Goal: Communication & Community: Ask a question

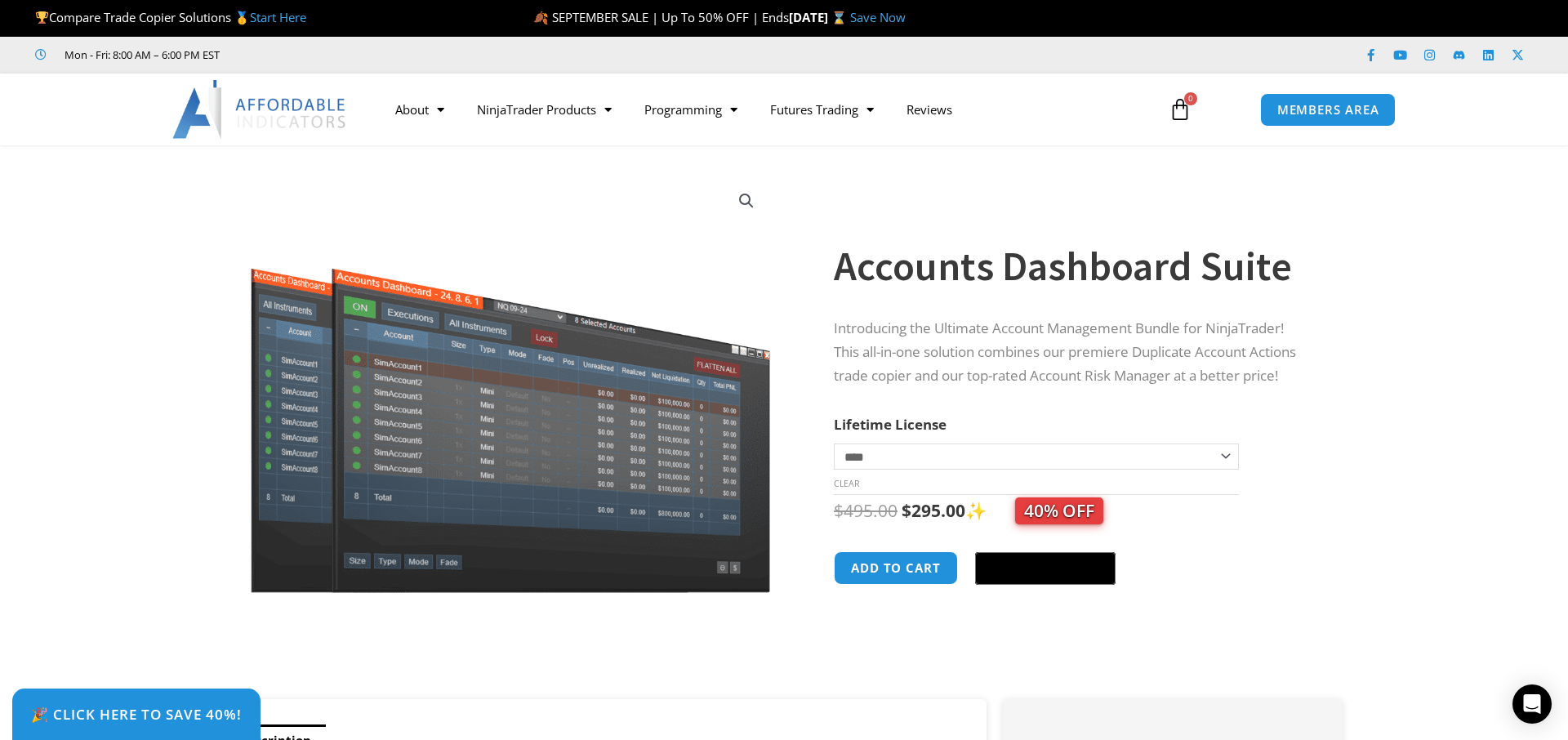
click at [282, 109] on img at bounding box center [260, 110] width 175 height 59
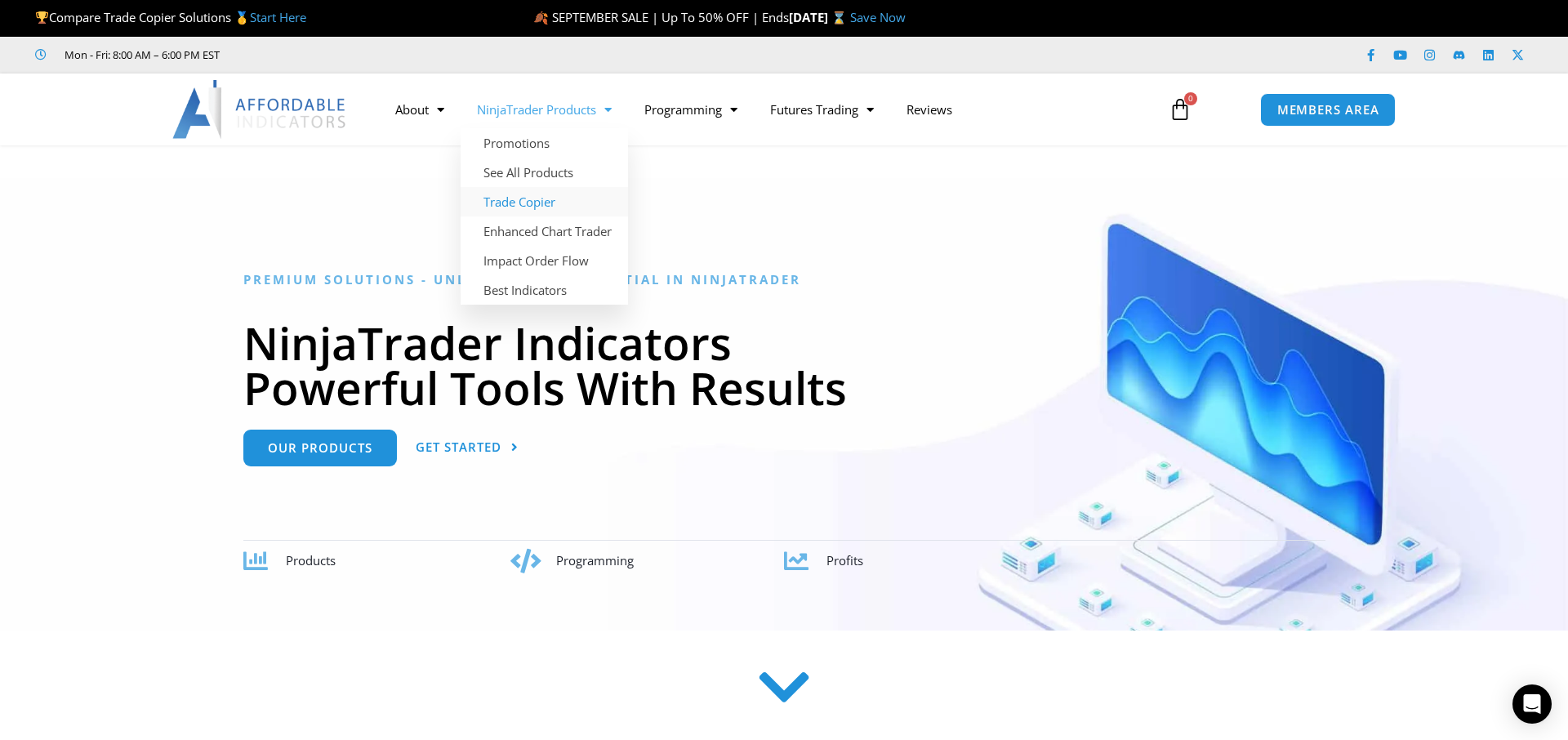
click at [503, 202] on link "Trade Copier" at bounding box center [544, 202] width 167 height 30
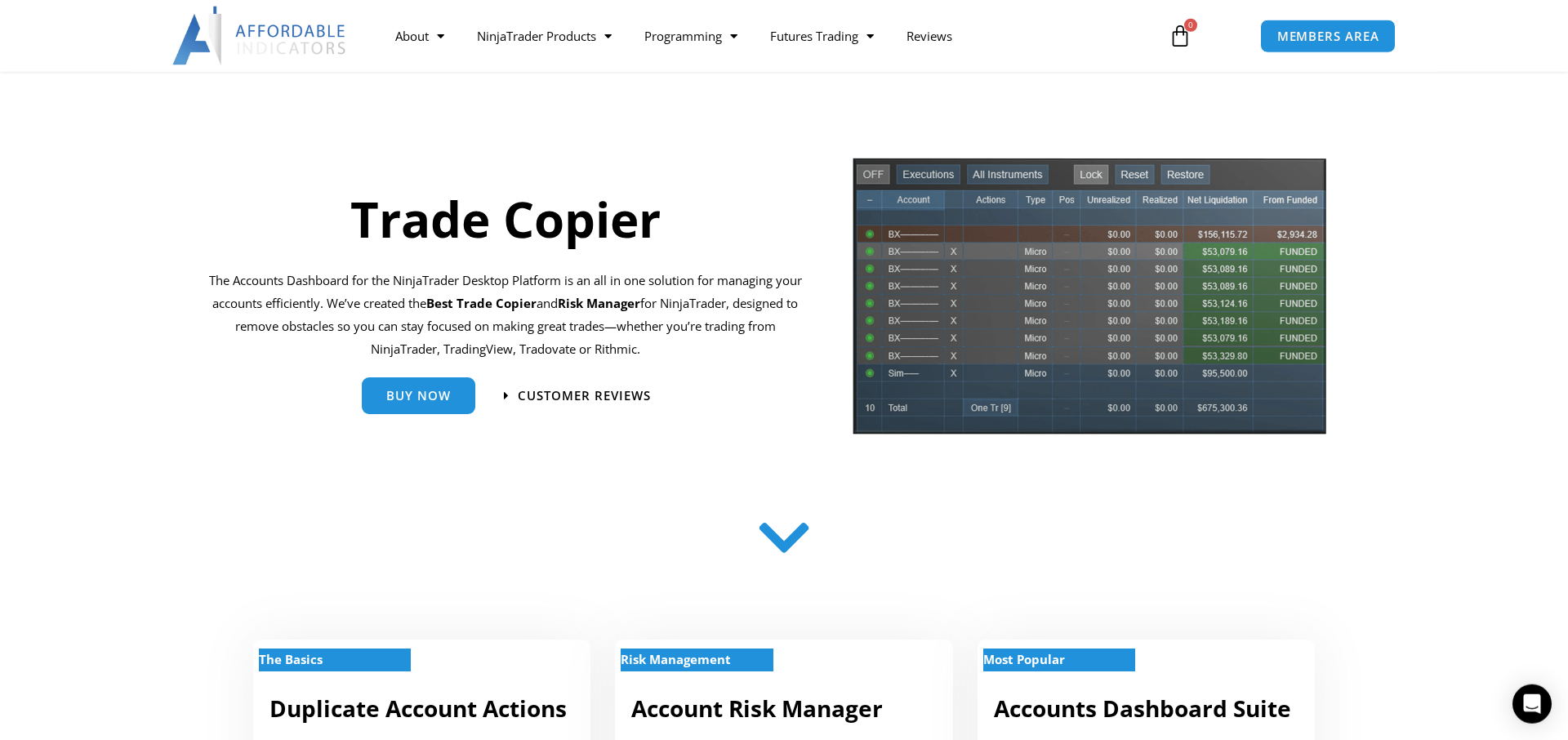
scroll to position [81, 0]
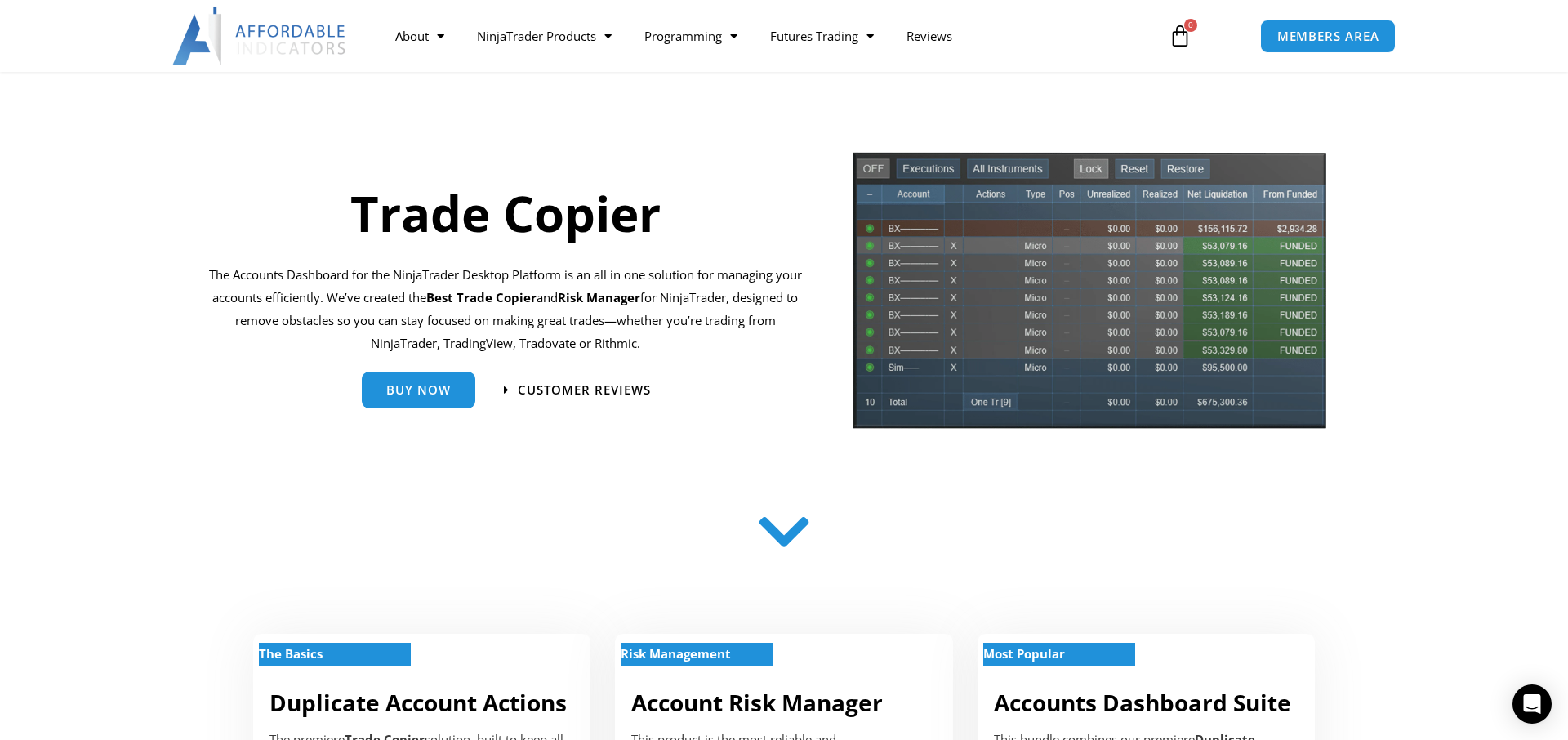
click at [395, 408] on div "Buy Now" at bounding box center [418, 390] width 114 height 37
click at [416, 388] on span "Buy Now" at bounding box center [419, 383] width 65 height 12
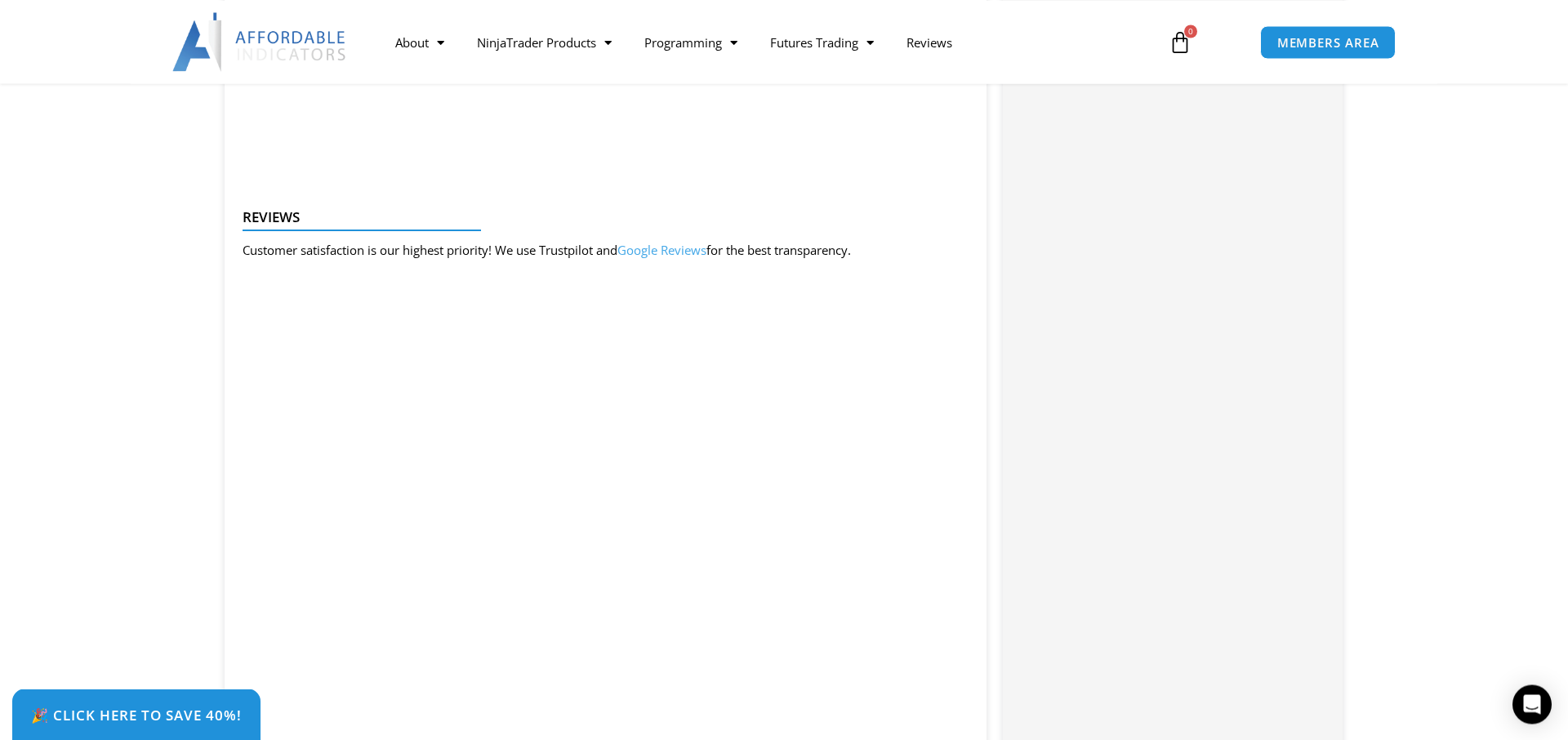
scroll to position [2092, 0]
click at [1521, 714] on div "Open Intercom Messenger" at bounding box center [1532, 704] width 43 height 43
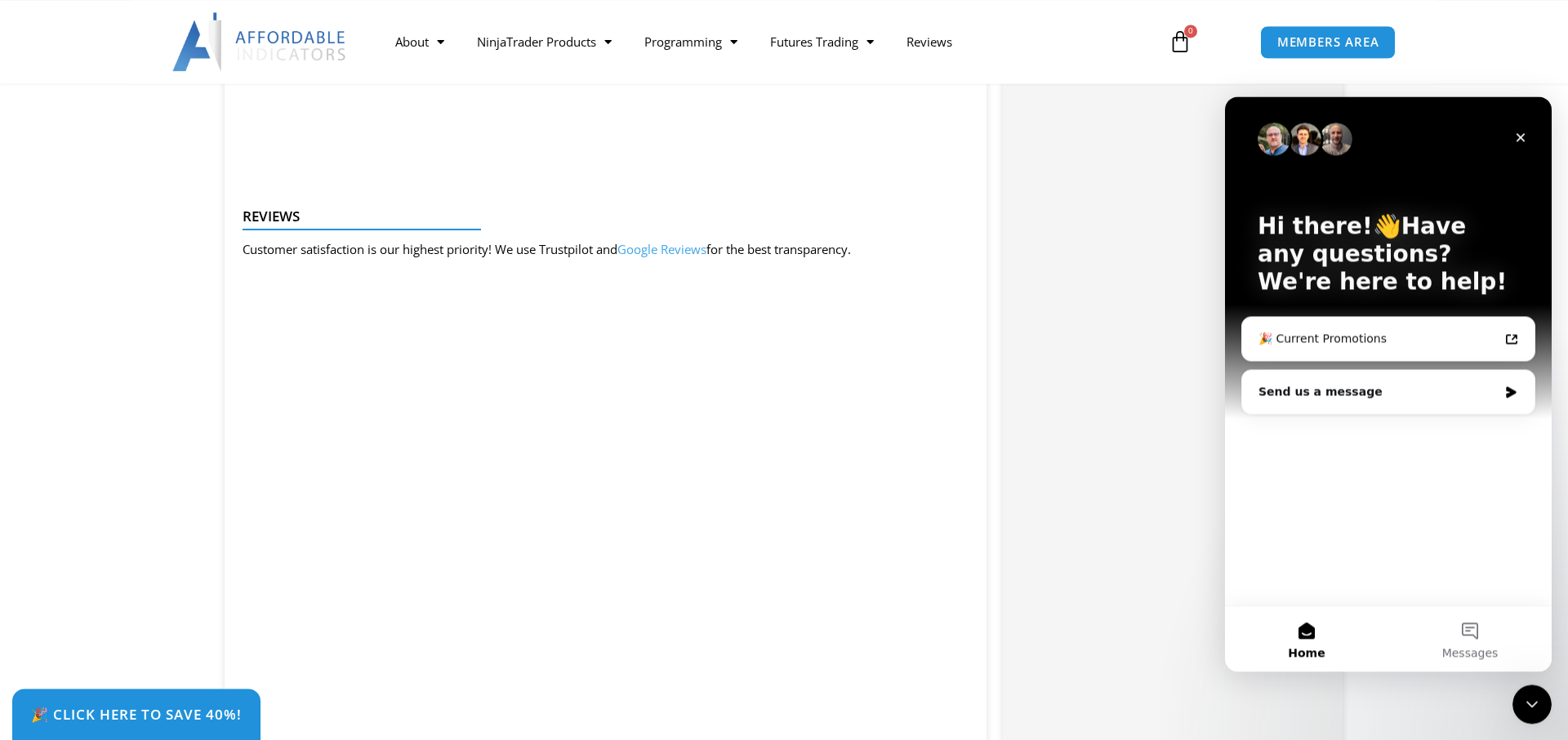
scroll to position [0, 0]
click at [1301, 394] on div "Send us a message" at bounding box center [1378, 391] width 239 height 18
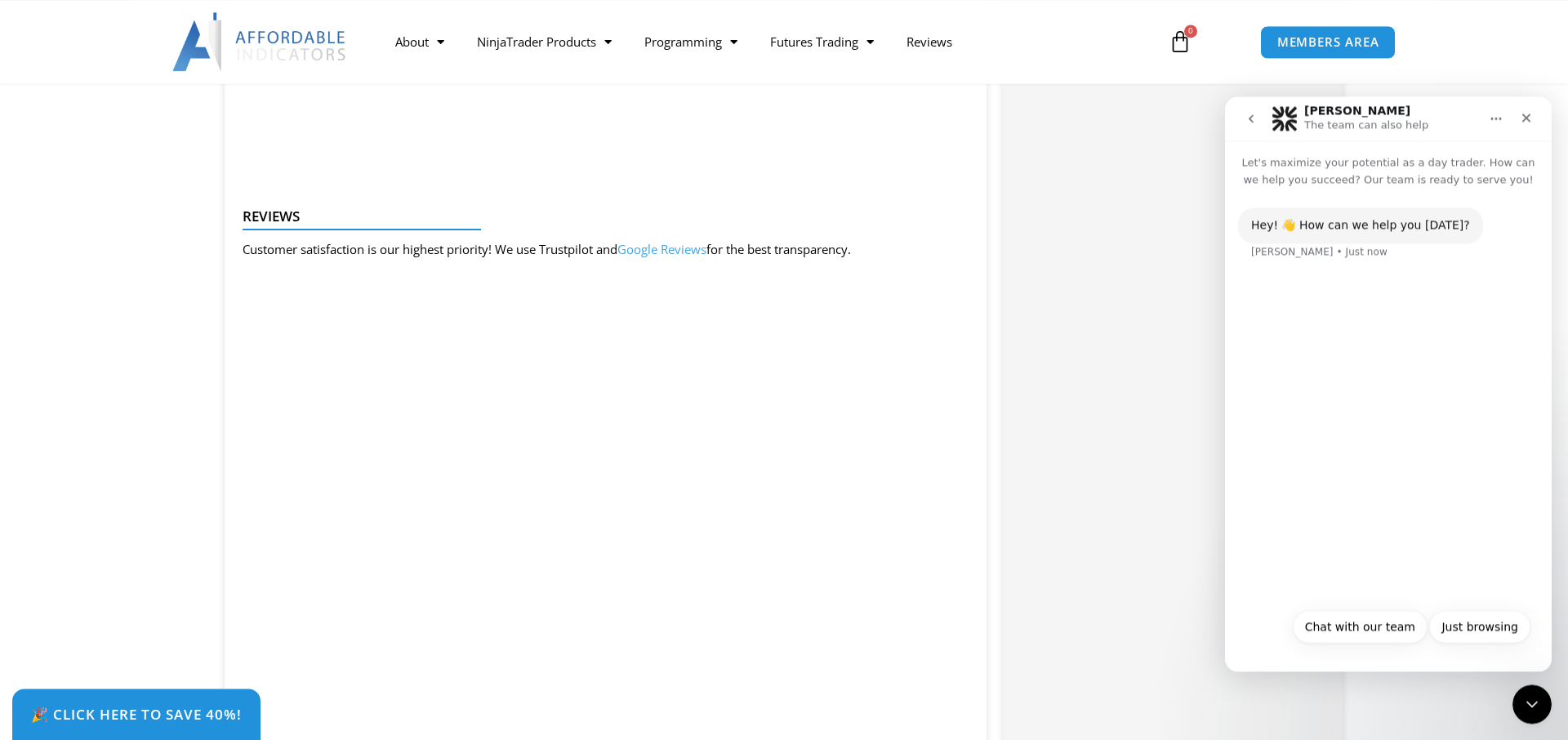
click at [1317, 413] on div "Hey! 👋 How can we help you today? Solomon • Just now" at bounding box center [1389, 394] width 327 height 412
click at [1387, 227] on div "Hey! 👋 How can we help you today?" at bounding box center [1360, 225] width 219 height 17
click at [1376, 487] on div "Hey! 👋 How can we help you today? Solomon • Just now" at bounding box center [1389, 394] width 327 height 412
click at [1274, 634] on div "Just browsing Chat with our team Just browsing" at bounding box center [1389, 631] width 284 height 42
click at [1330, 627] on button "Chat with our team" at bounding box center [1360, 626] width 135 height 32
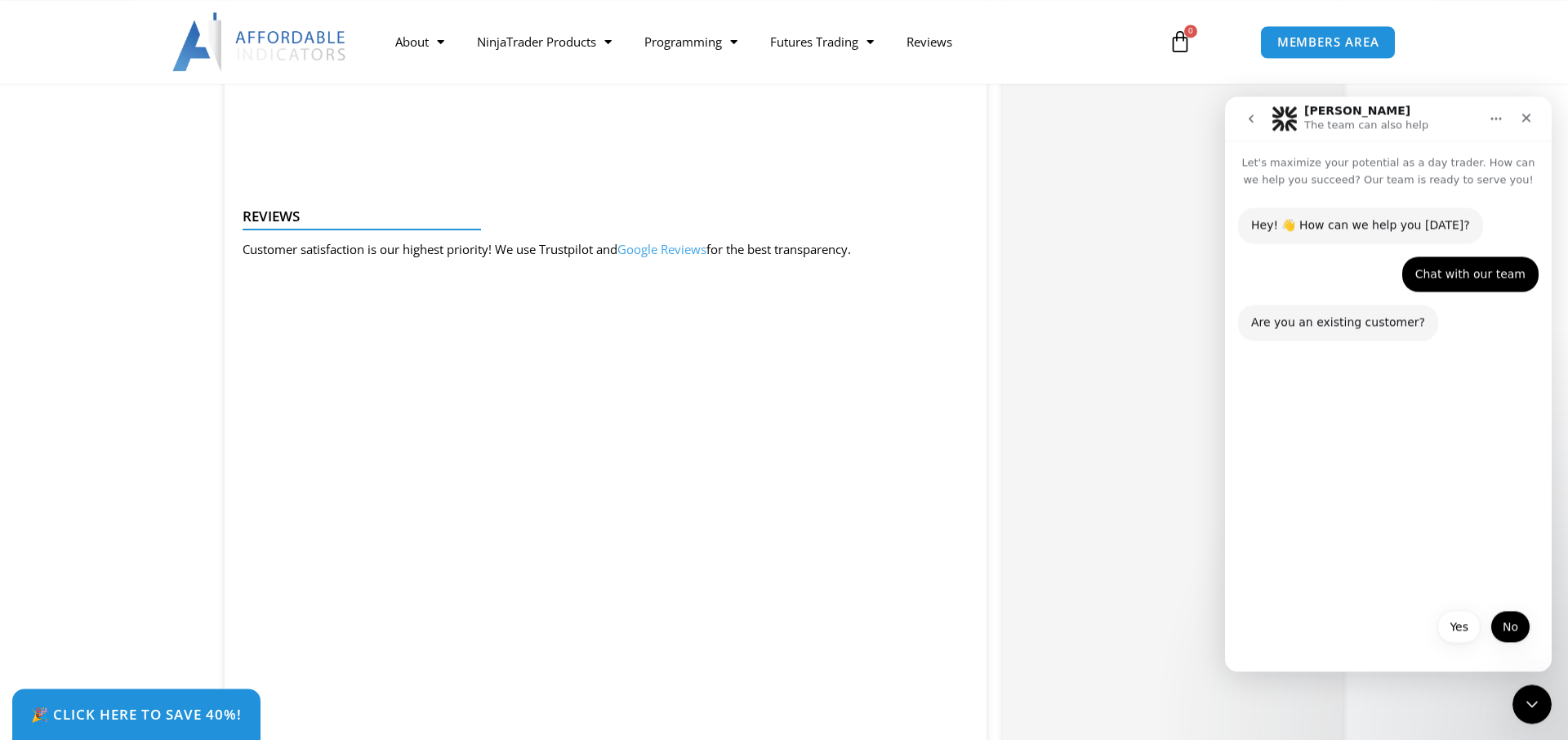
click at [1509, 631] on button "No" at bounding box center [1510, 626] width 40 height 32
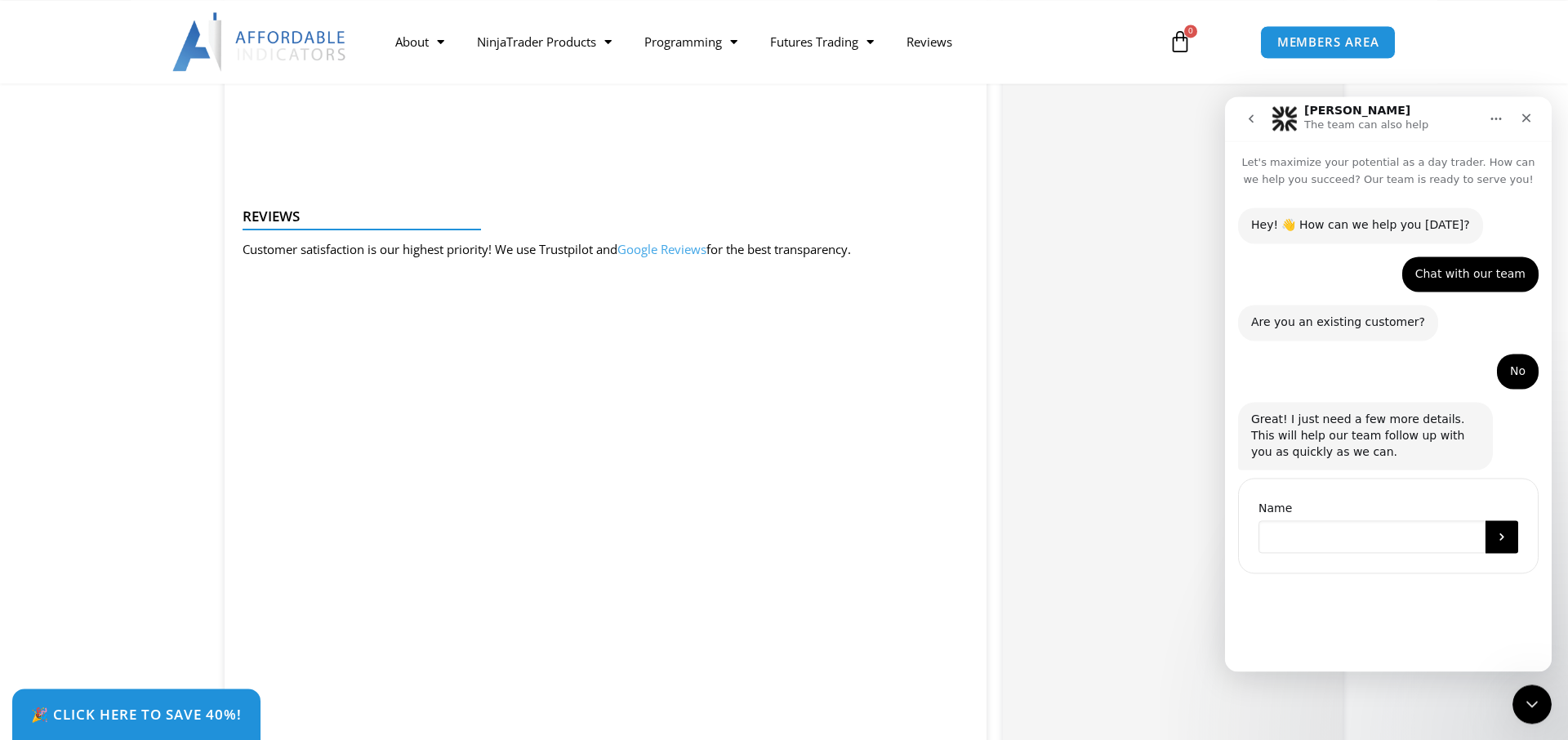
click at [1419, 534] on input "Name" at bounding box center [1372, 536] width 227 height 32
type input "****"
click at [1504, 535] on icon "Submit" at bounding box center [1502, 536] width 13 height 13
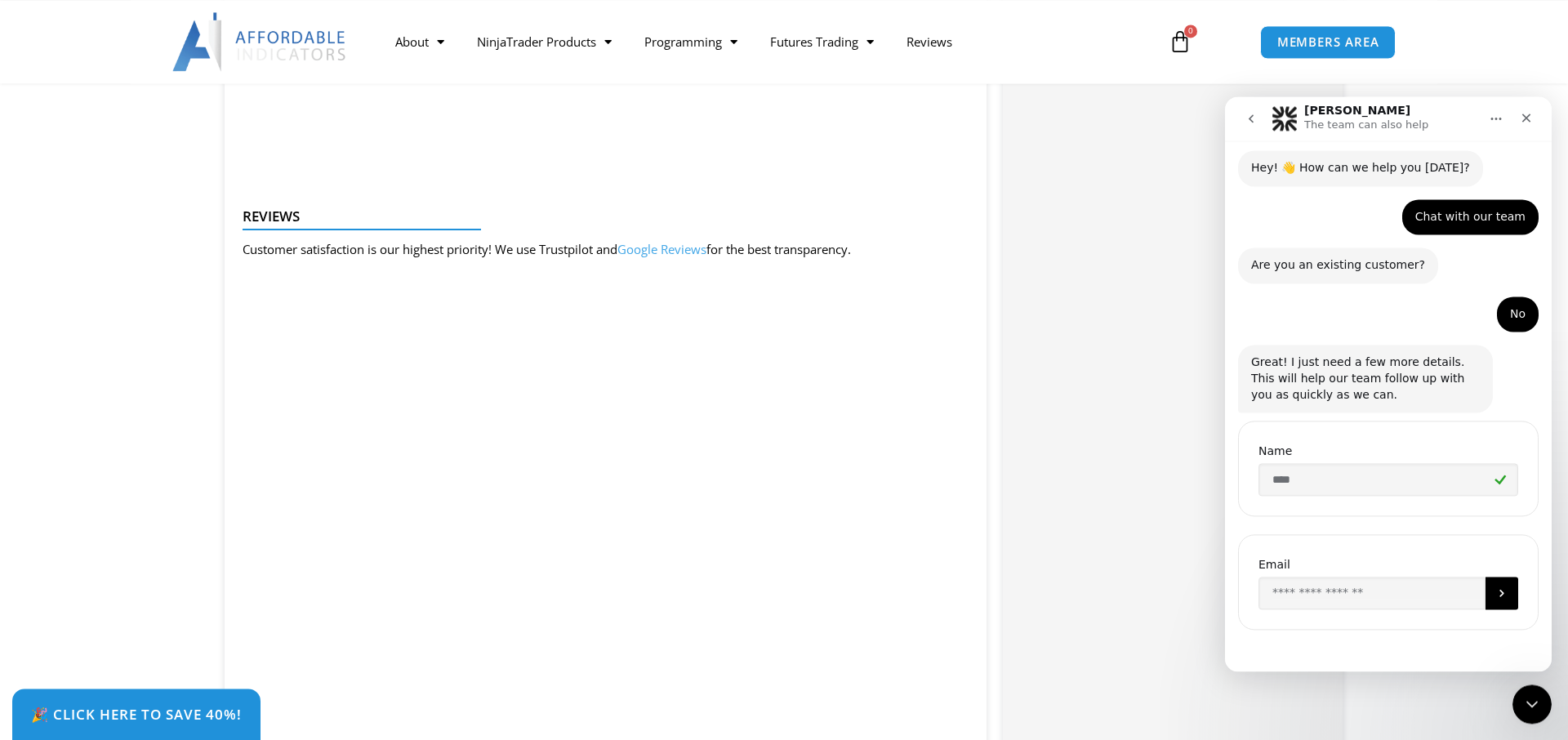
scroll to position [59, 0]
click at [1371, 593] on input "Enter your email" at bounding box center [1372, 591] width 227 height 32
click at [1363, 586] on input "Enter your email" at bounding box center [1372, 591] width 227 height 32
type input "**********"
click at [1508, 581] on button "Submit" at bounding box center [1502, 591] width 32 height 32
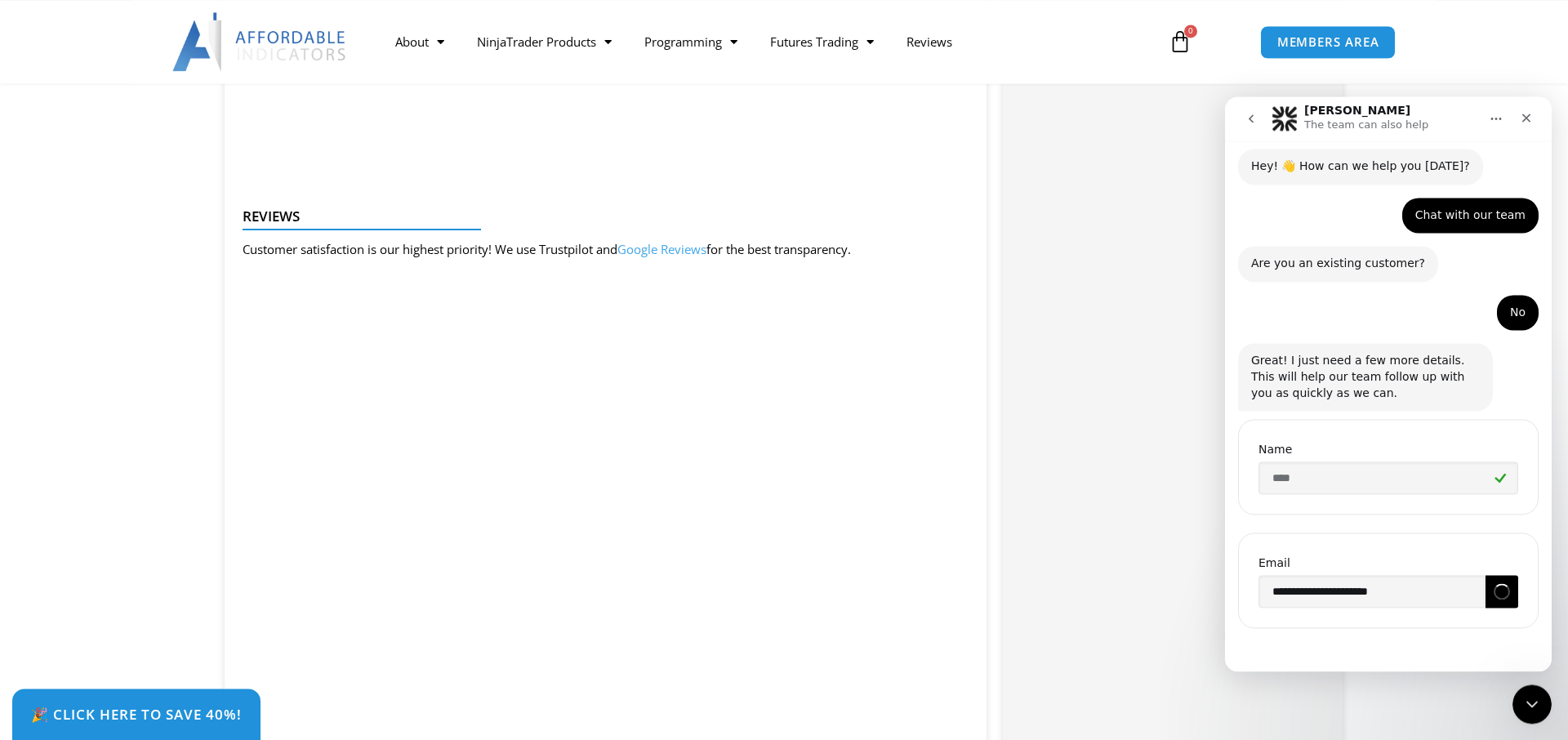
scroll to position [173, 0]
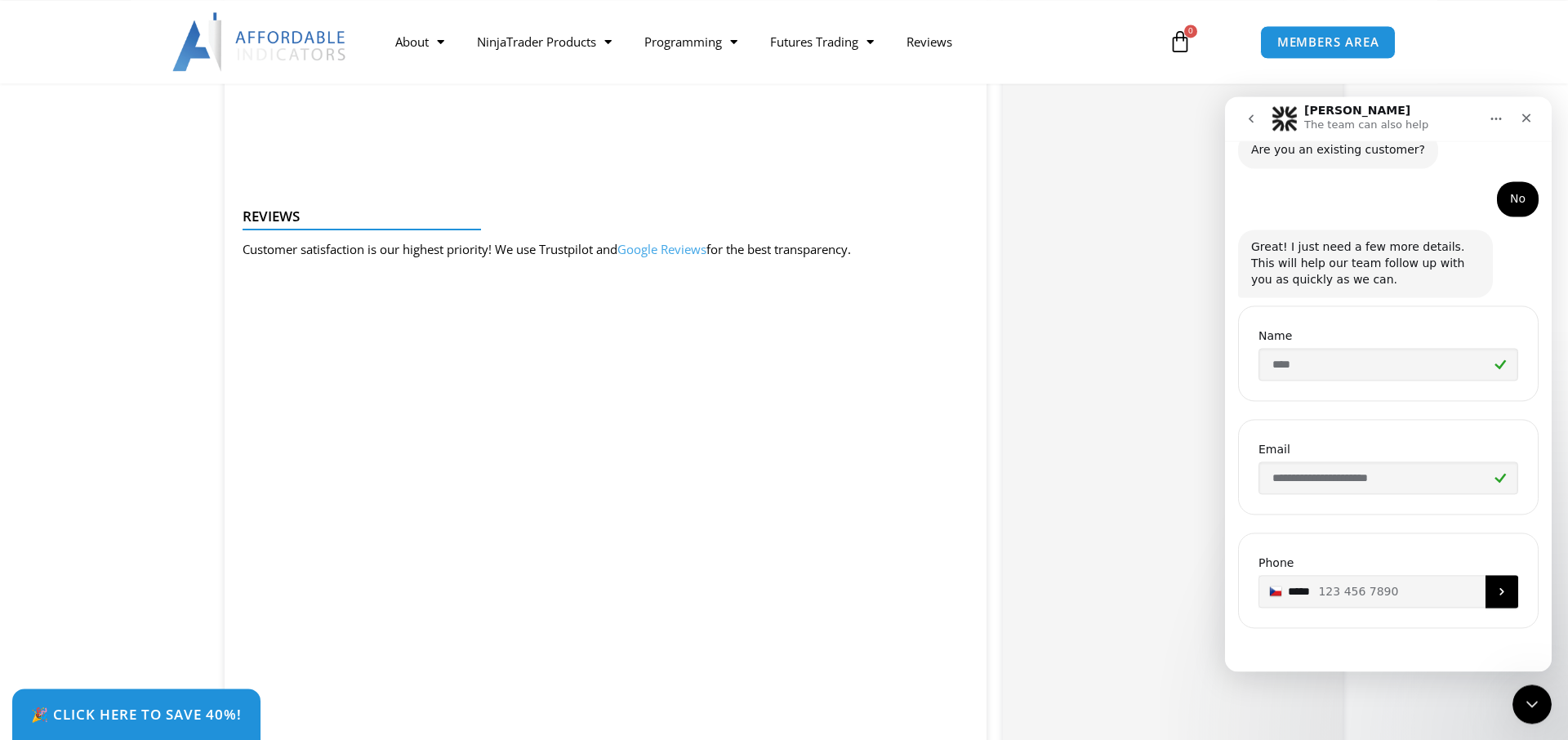
click at [1506, 600] on button "Submit" at bounding box center [1502, 591] width 32 height 32
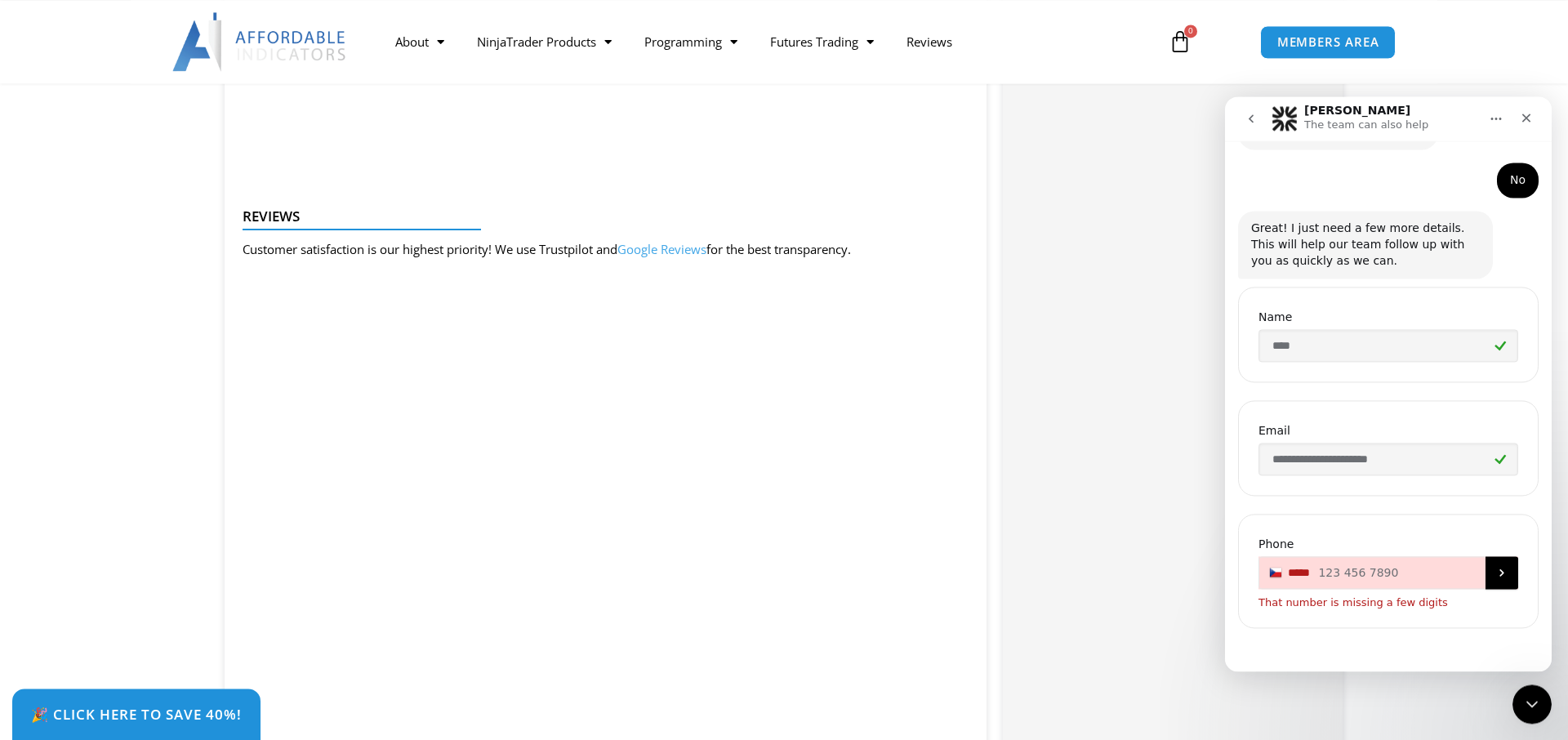
click at [1318, 571] on input "****" at bounding box center [1388, 572] width 259 height 32
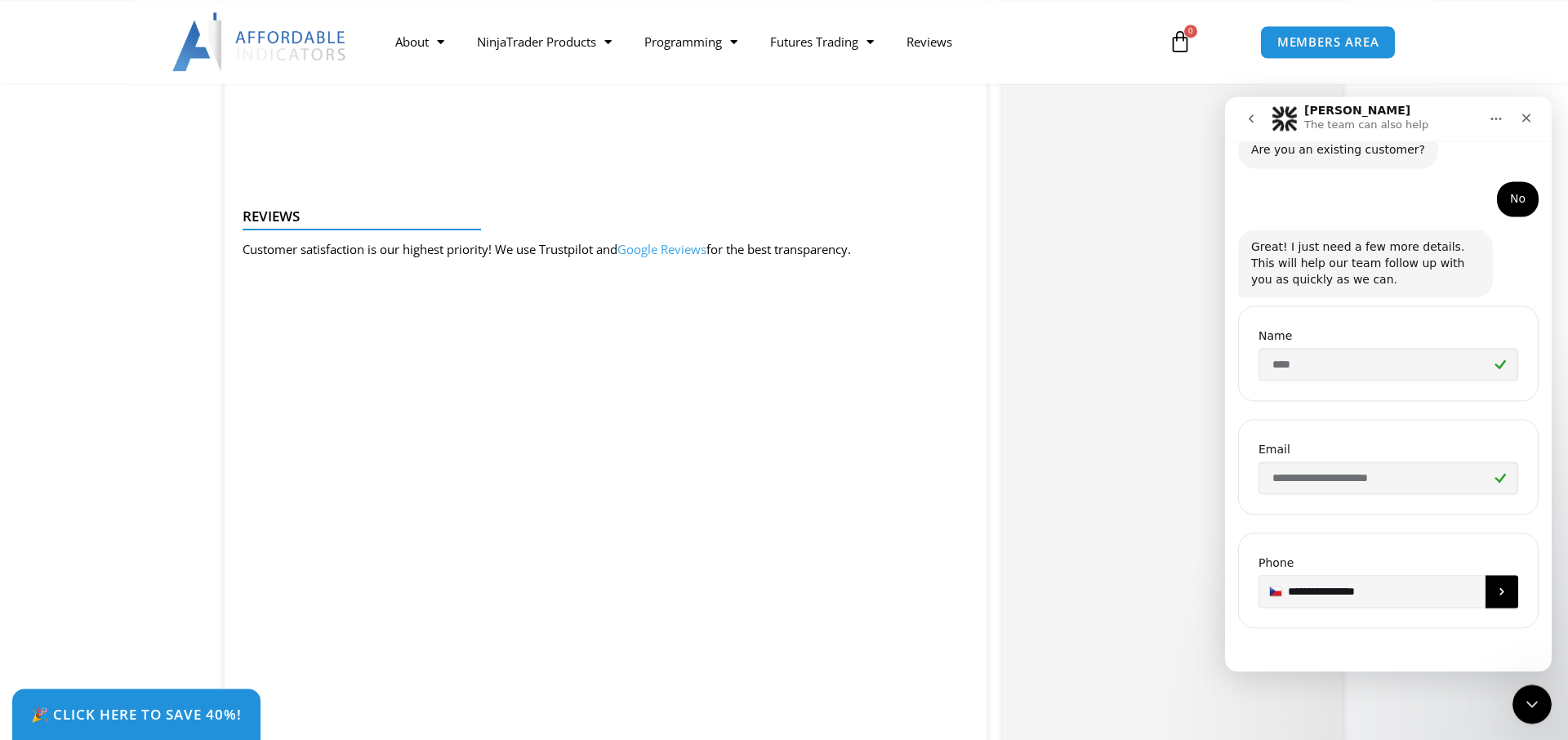
type input "**********"
click at [1499, 595] on icon "Submit" at bounding box center [1502, 591] width 13 height 13
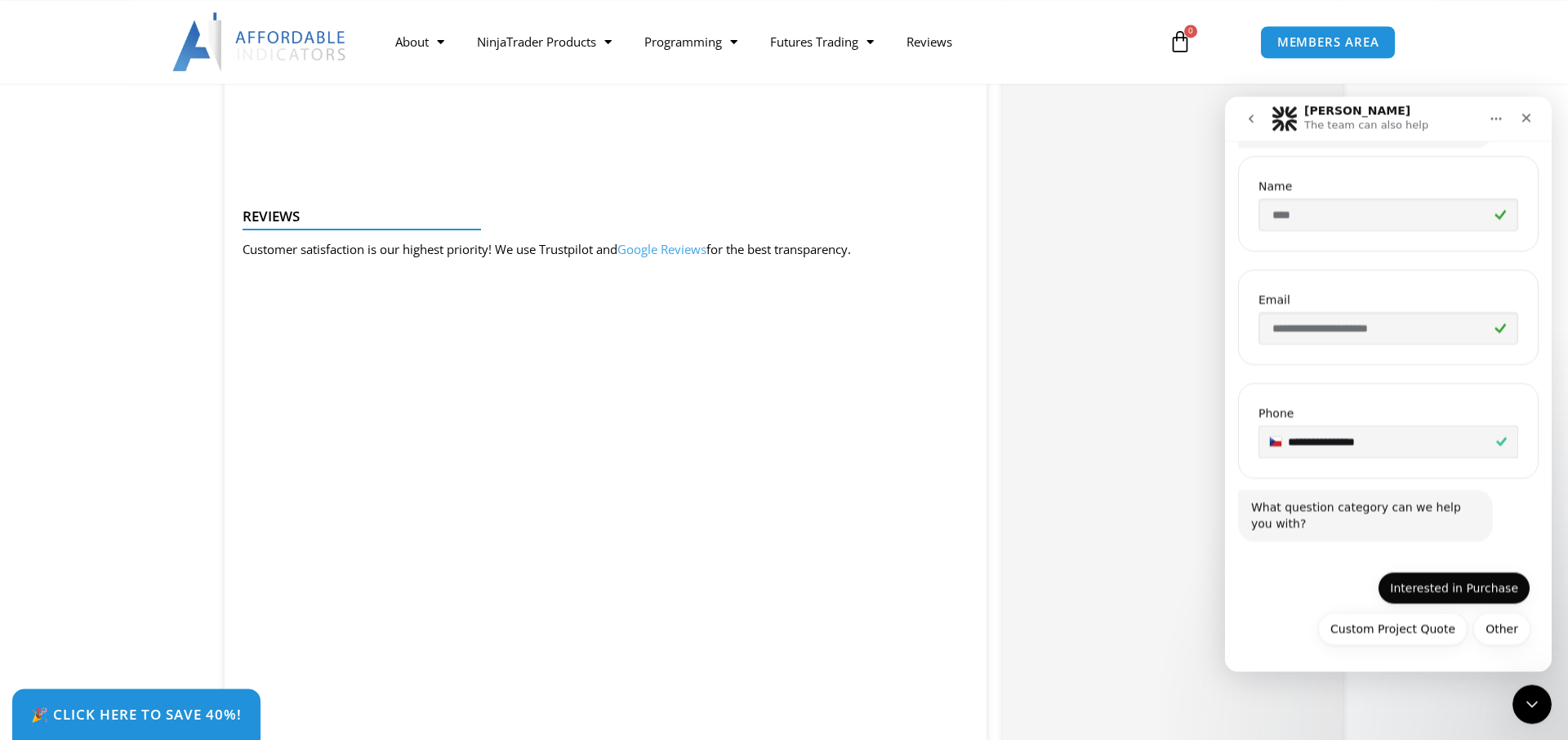
scroll to position [323, 0]
click at [1439, 591] on button "Interested in Purchase" at bounding box center [1454, 587] width 153 height 32
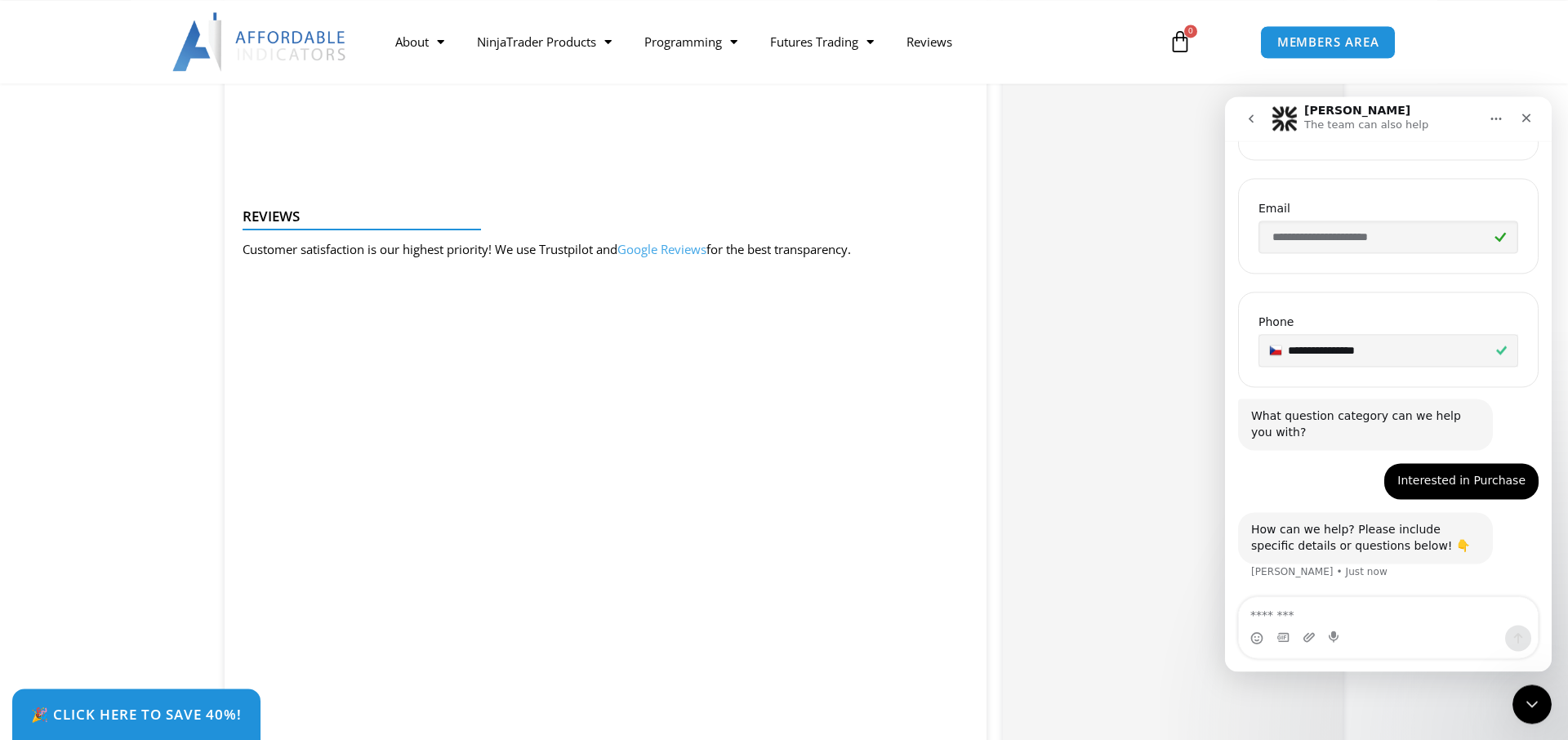
scroll to position [414, 0]
click at [1349, 603] on textarea "Message…" at bounding box center [1389, 611] width 299 height 28
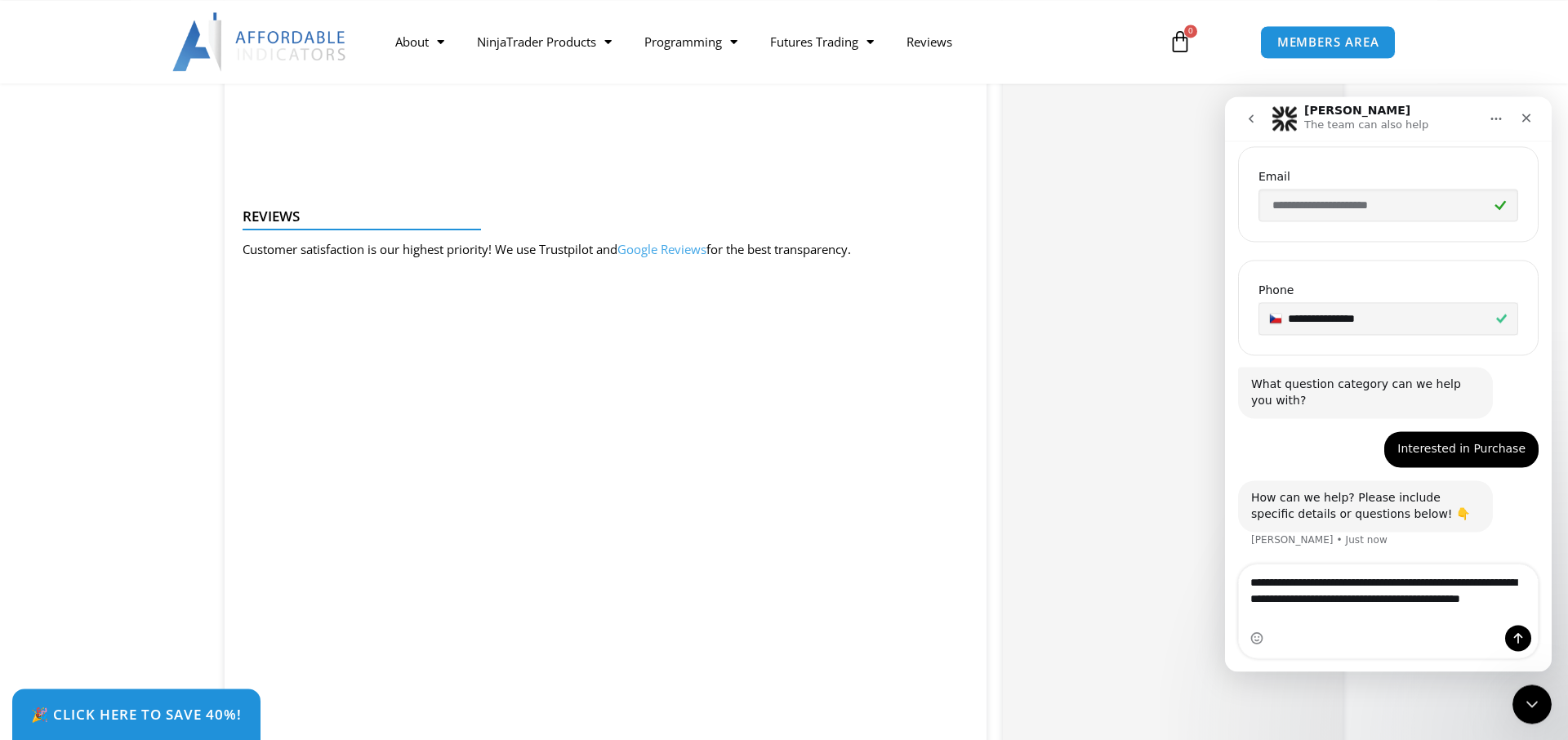
scroll to position [447, 0]
type textarea "**********"
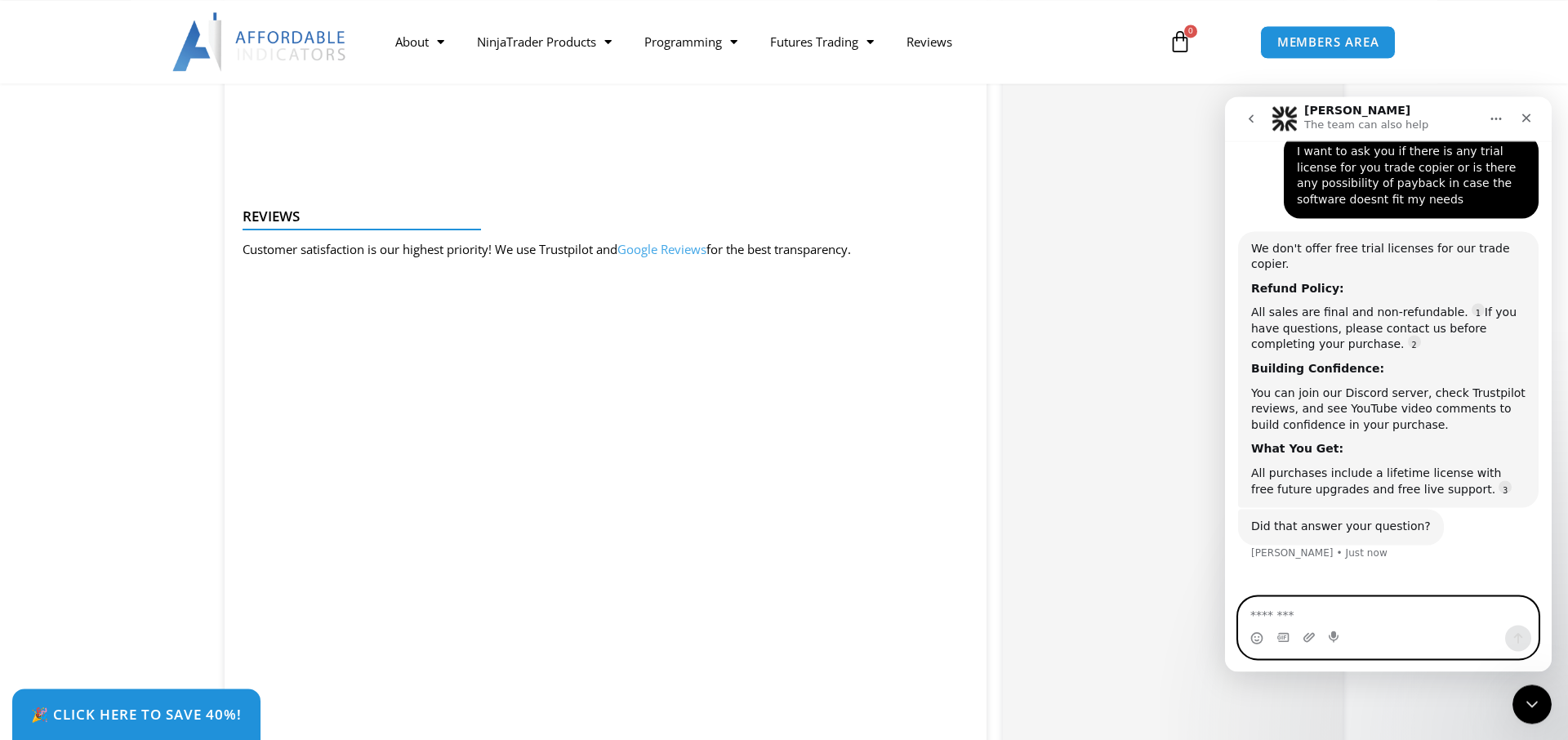
scroll to position [0, 0]
click at [1304, 606] on textarea "Message…" at bounding box center [1389, 611] width 299 height 28
type textarea "**********"
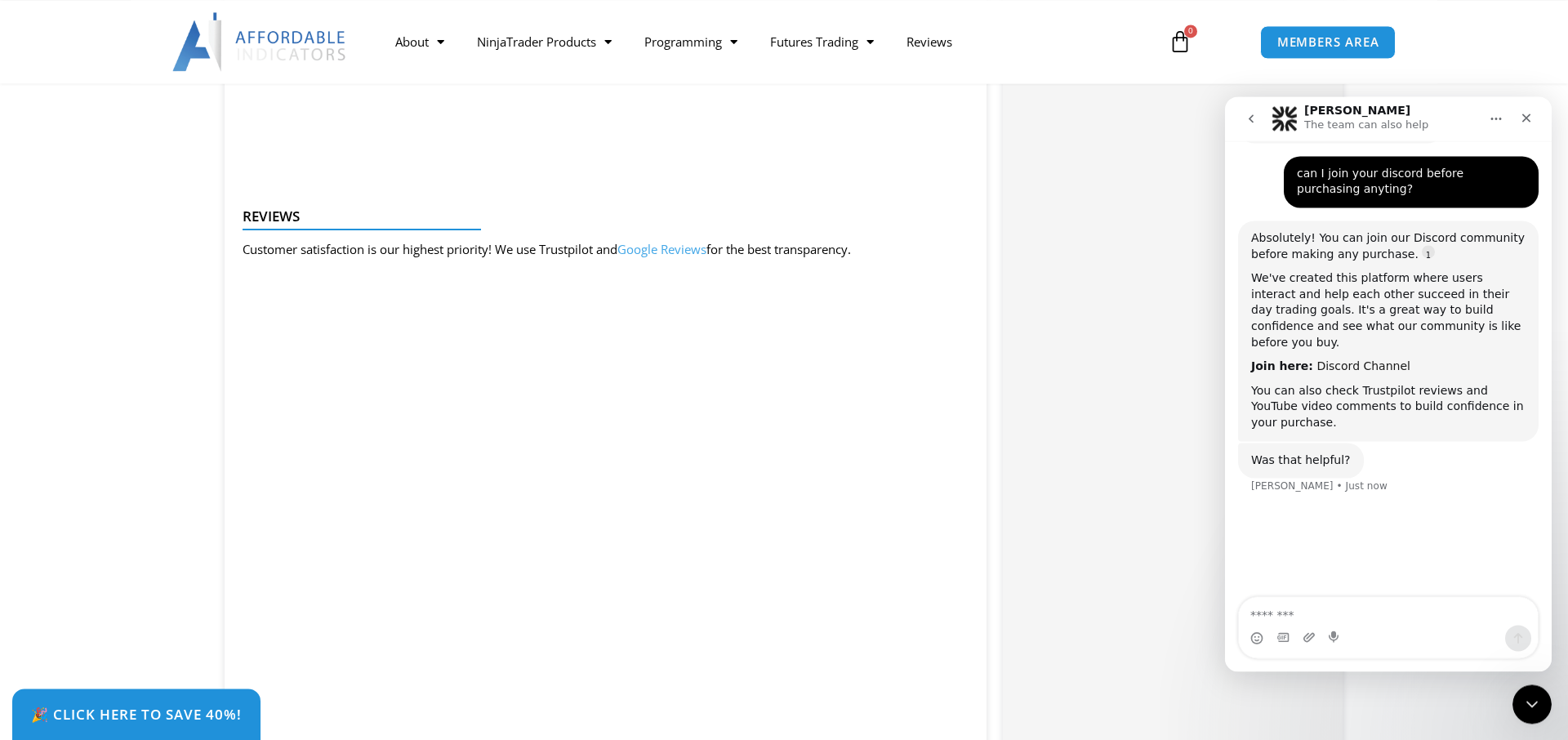
click at [1334, 359] on link "Discord Channel" at bounding box center [1364, 365] width 94 height 13
